Goal: Transaction & Acquisition: Purchase product/service

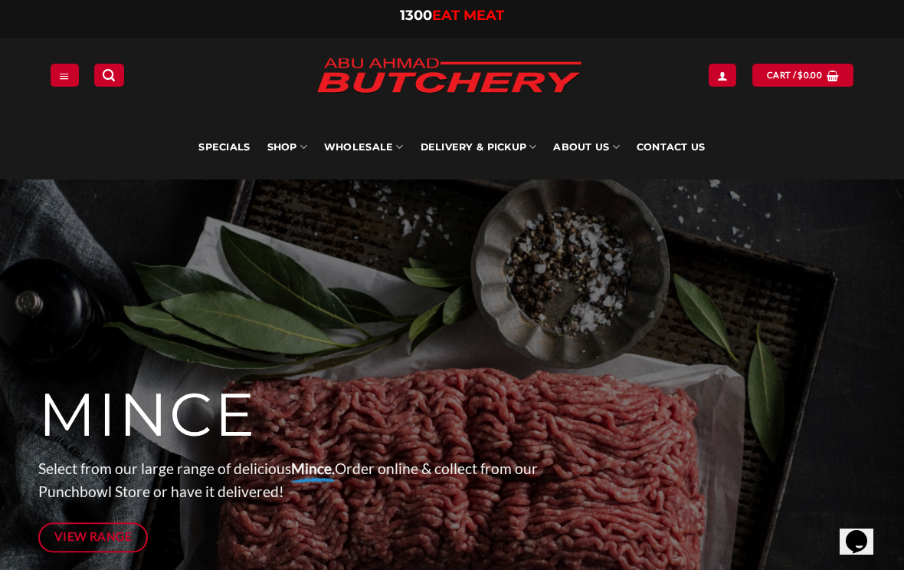
click at [222, 144] on link "Specials" at bounding box center [224, 147] width 51 height 64
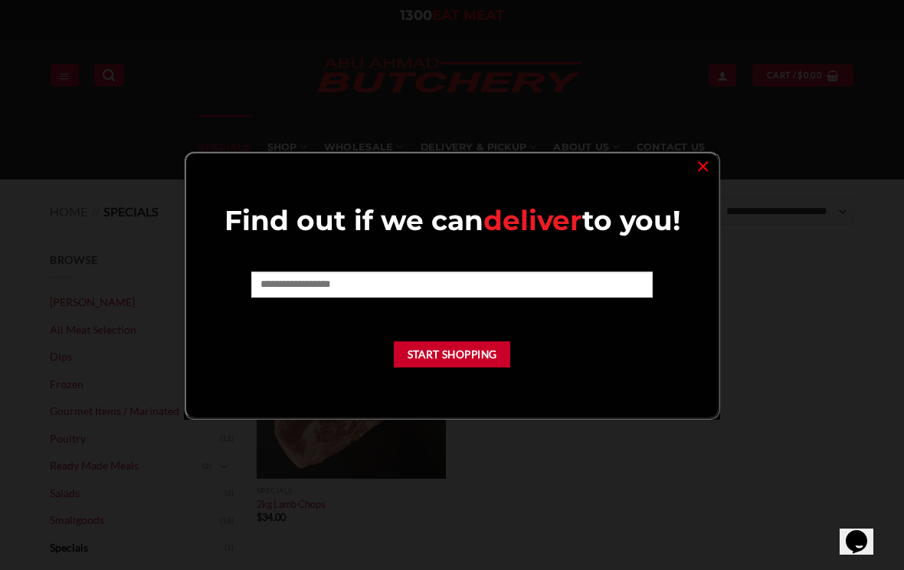
click at [694, 165] on link "×" at bounding box center [703, 165] width 22 height 21
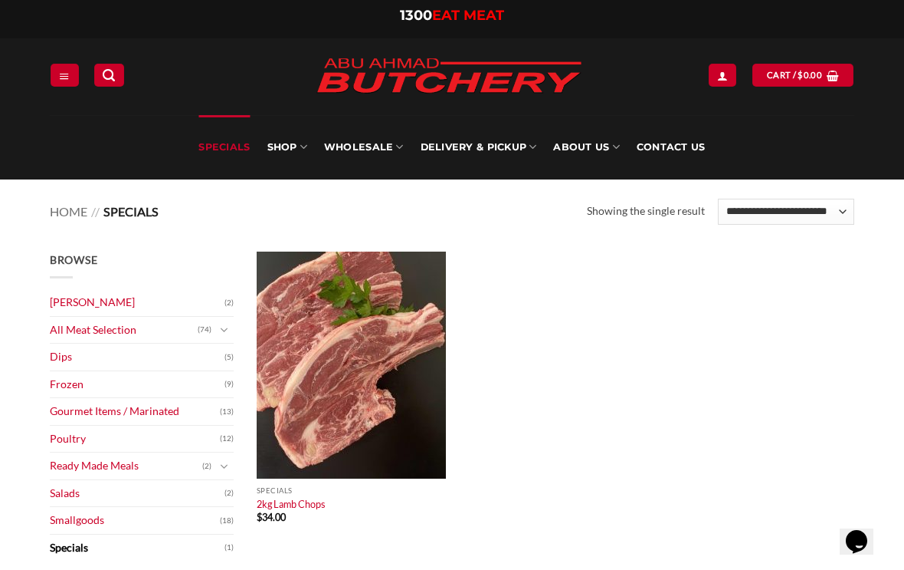
click at [225, 335] on icon "Toggle" at bounding box center [224, 330] width 8 height 15
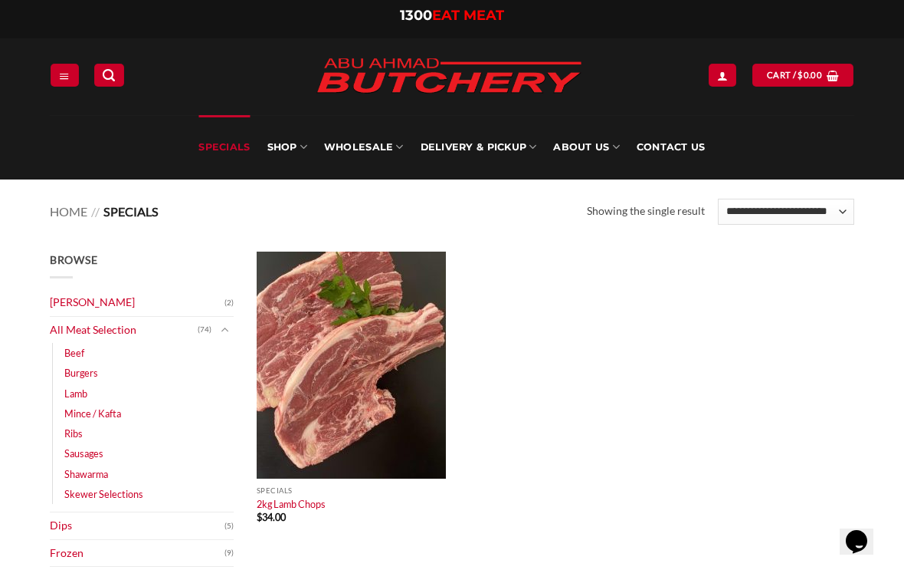
click at [67, 408] on link "Mince / Kafta" at bounding box center [92, 413] width 57 height 20
click at [89, 474] on link "Shawarma" at bounding box center [86, 474] width 44 height 20
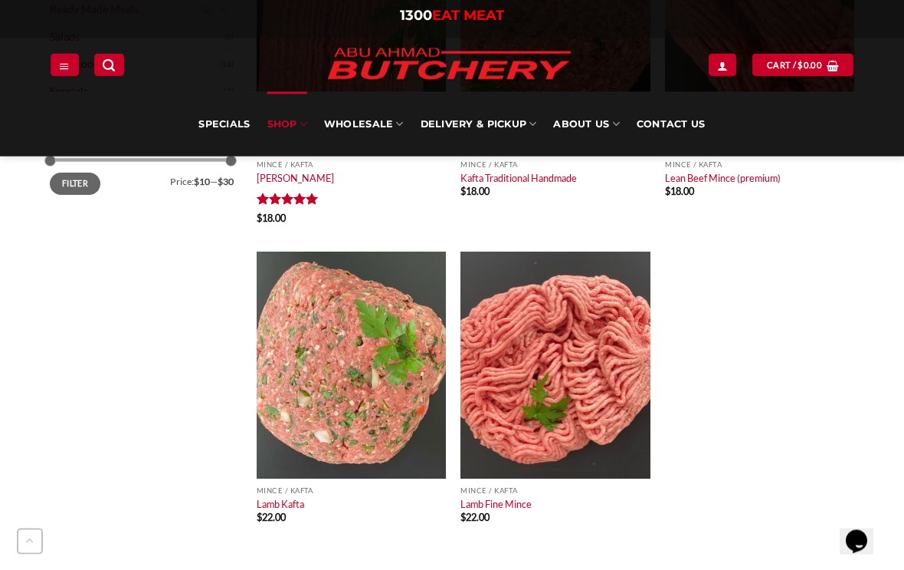
scroll to position [616, 0]
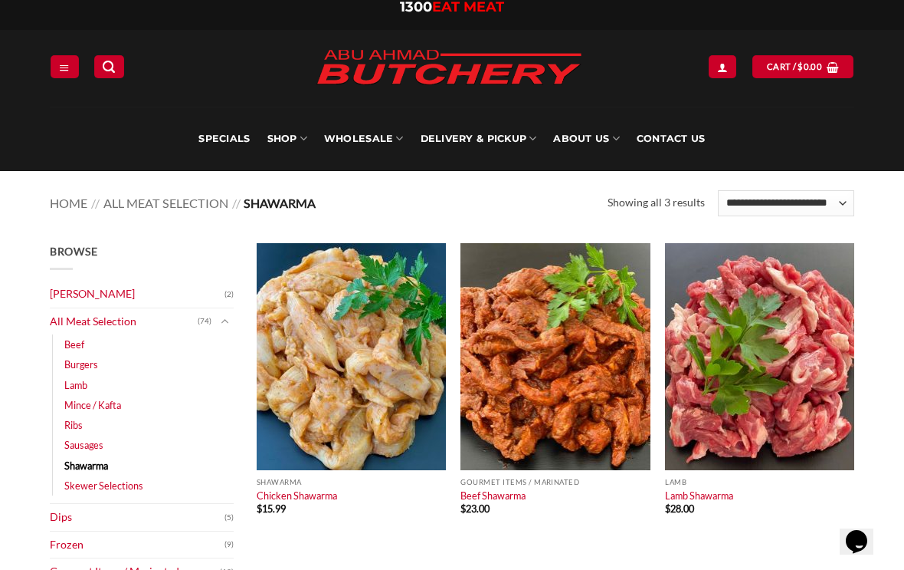
scroll to position [9, 0]
